Goal: Find specific page/section: Find specific page/section

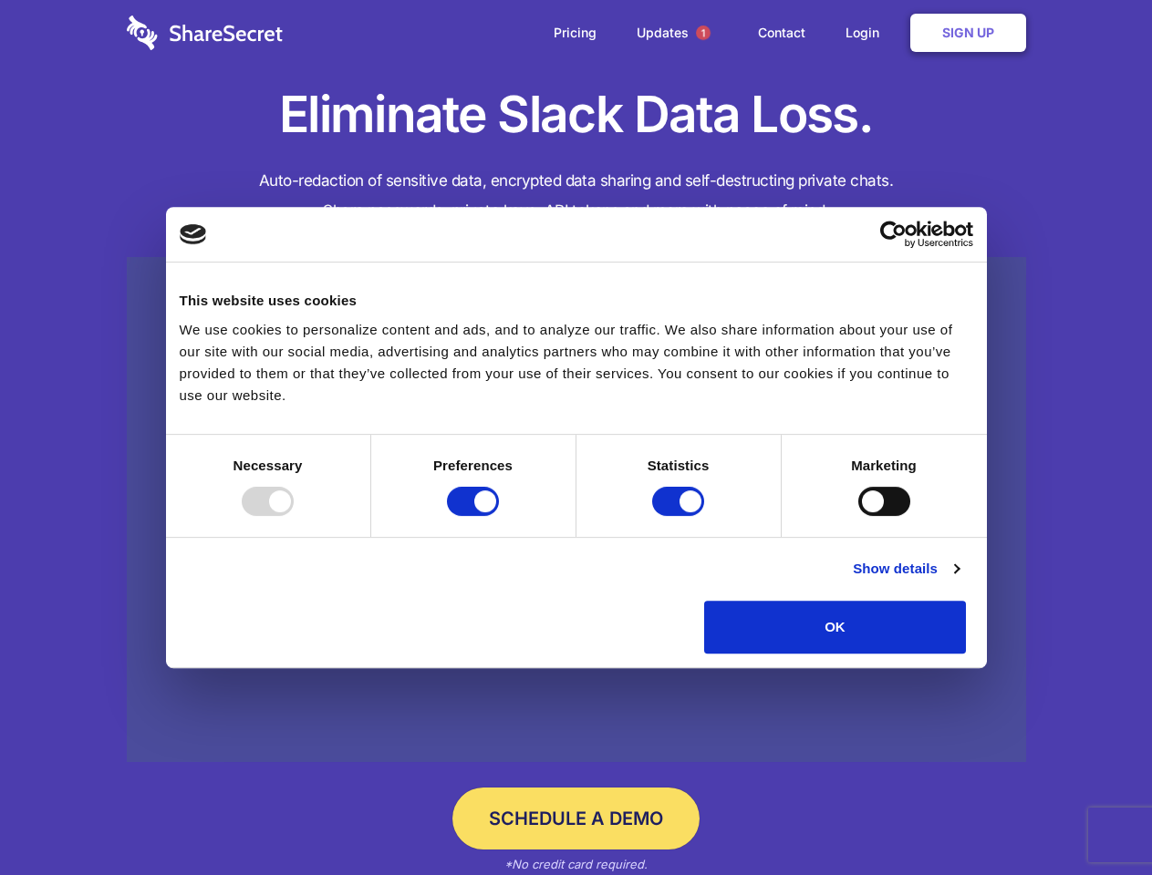
click at [294, 516] on div at bounding box center [268, 501] width 52 height 29
click at [499, 516] on input "Preferences" at bounding box center [473, 501] width 52 height 29
checkbox input "false"
click at [680, 516] on input "Statistics" at bounding box center [678, 501] width 52 height 29
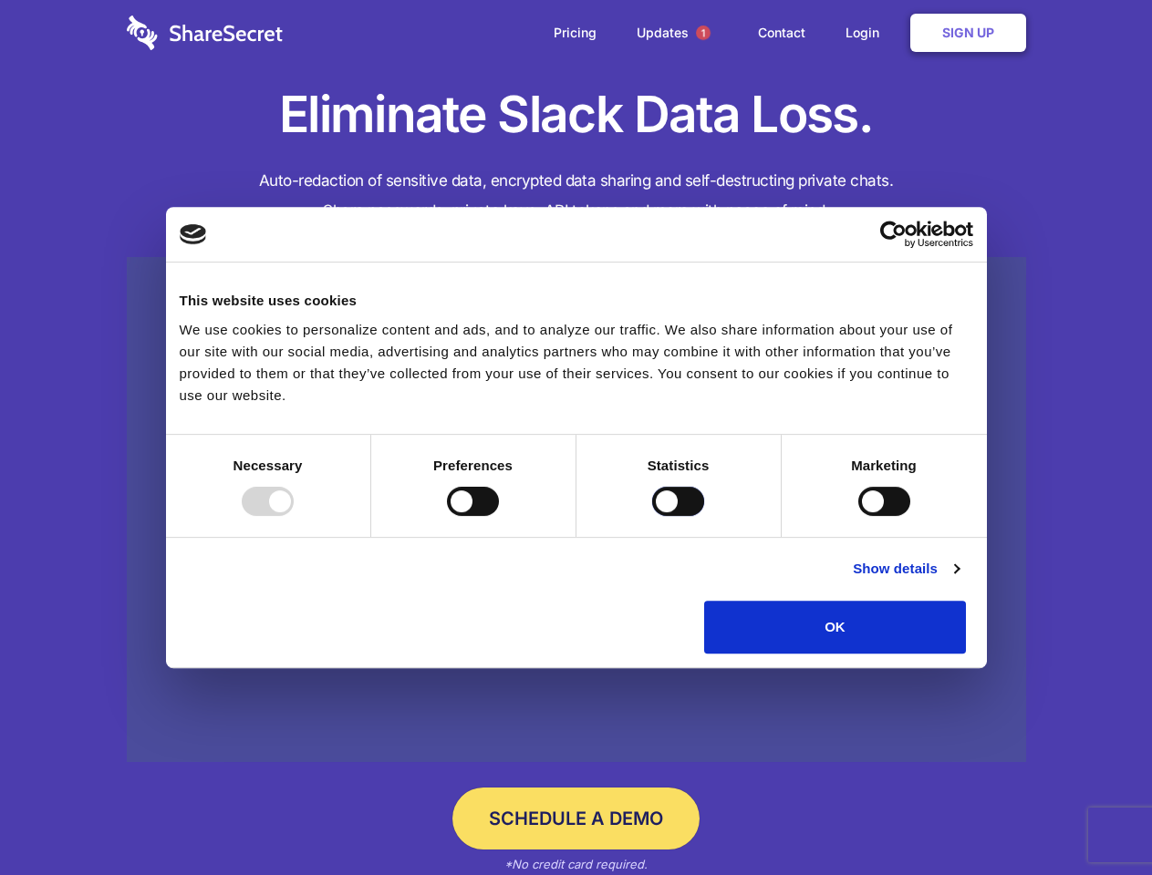
checkbox input "false"
click at [858, 516] on input "Marketing" at bounding box center [884, 501] width 52 height 29
checkbox input "true"
click at [958, 580] on link "Show details" at bounding box center [906, 569] width 106 height 22
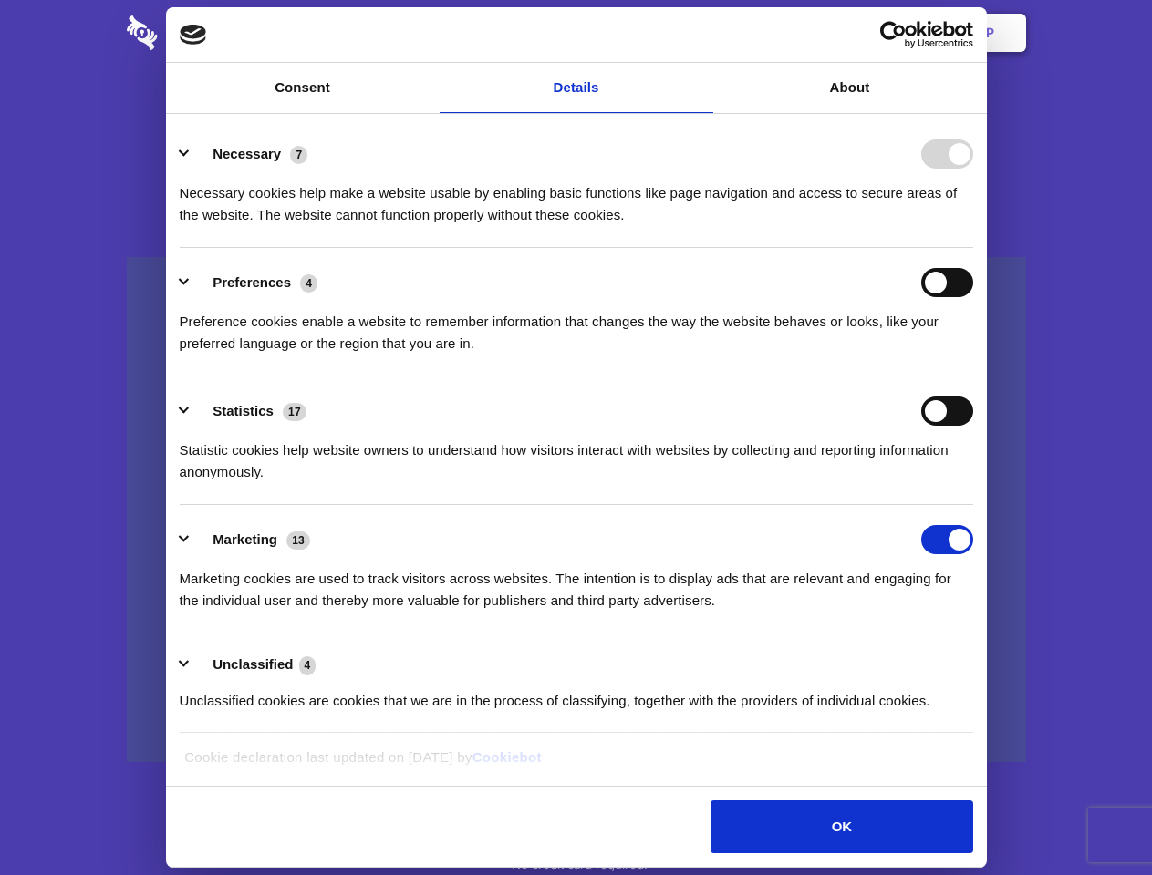
click at [981, 660] on ul "Necessary 7 Necessary cookies help make a website usable by enabling basic func…" at bounding box center [576, 426] width 811 height 615
click at [702, 33] on span "1" at bounding box center [703, 33] width 15 height 15
